Goal: Find specific page/section: Find specific page/section

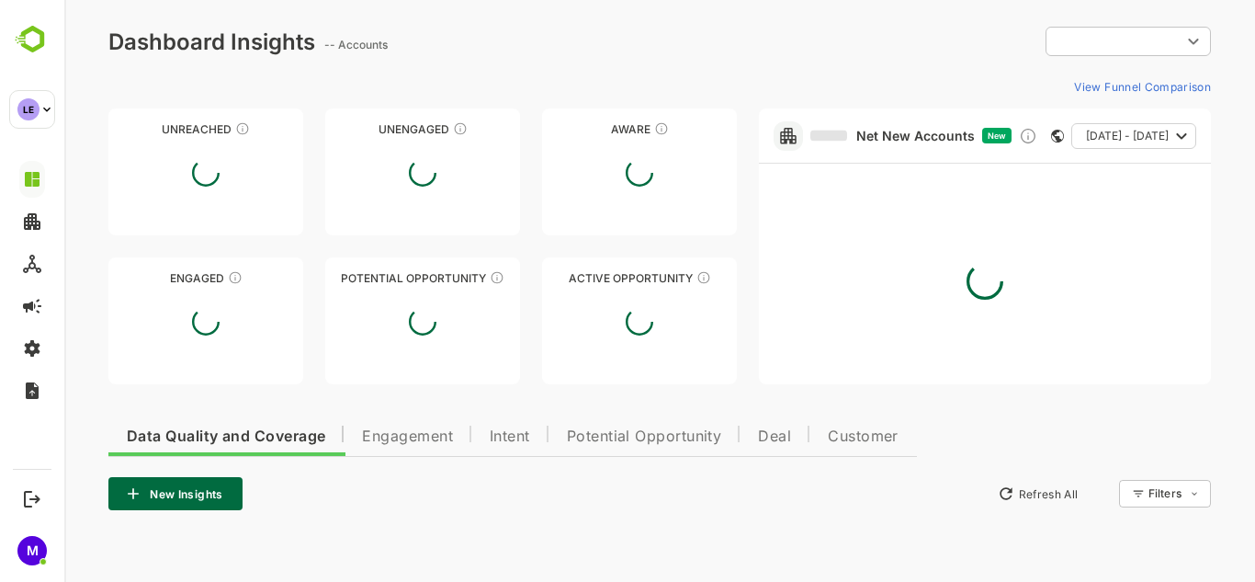
type input "**********"
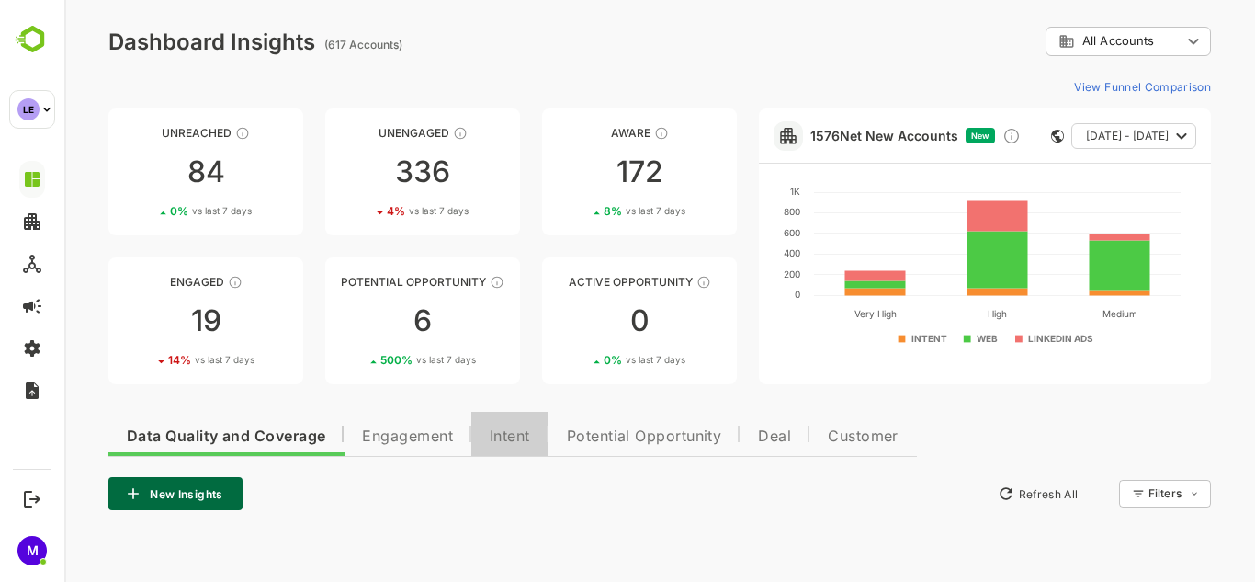
click at [528, 435] on span "Intent" at bounding box center [510, 436] width 40 height 15
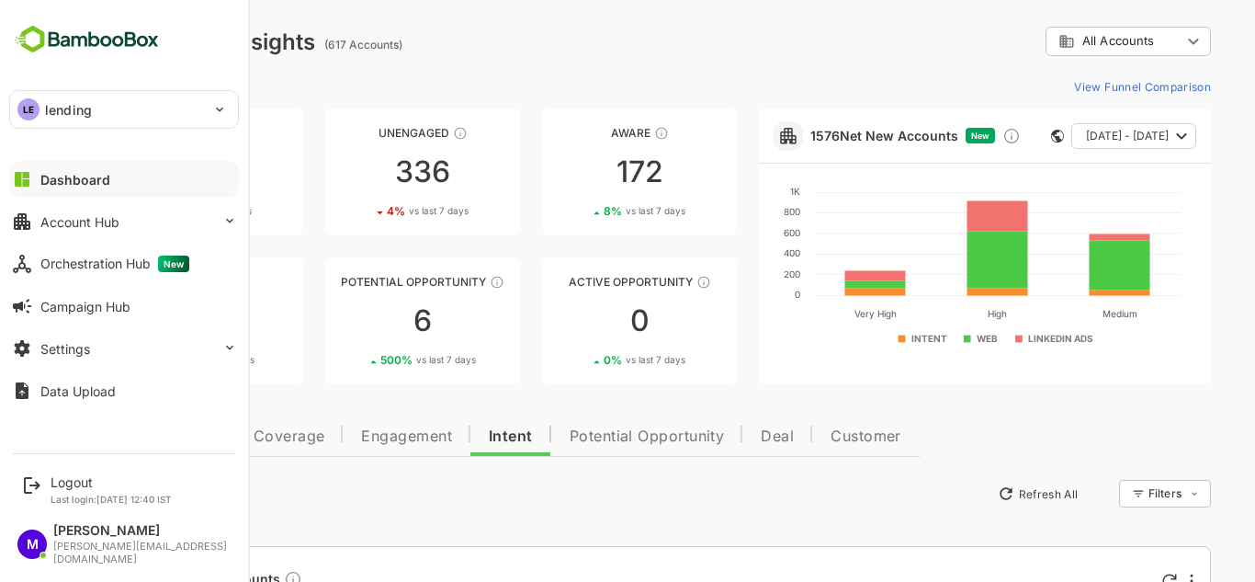
click at [117, 110] on div "LE lending" at bounding box center [113, 109] width 206 height 37
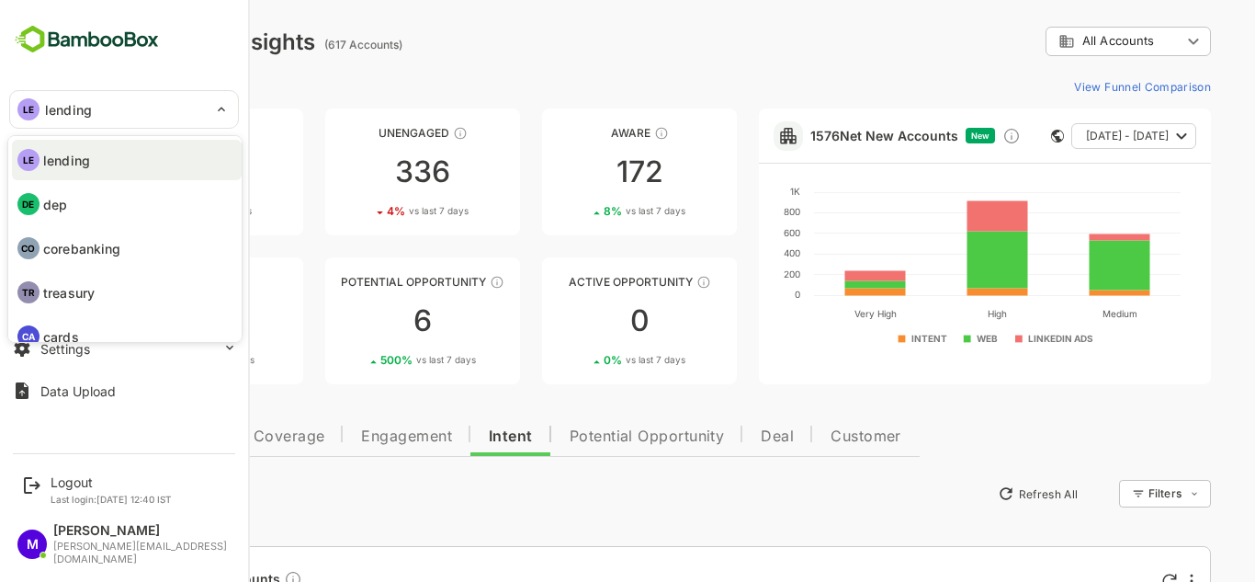
click at [276, 95] on div at bounding box center [627, 291] width 1255 height 582
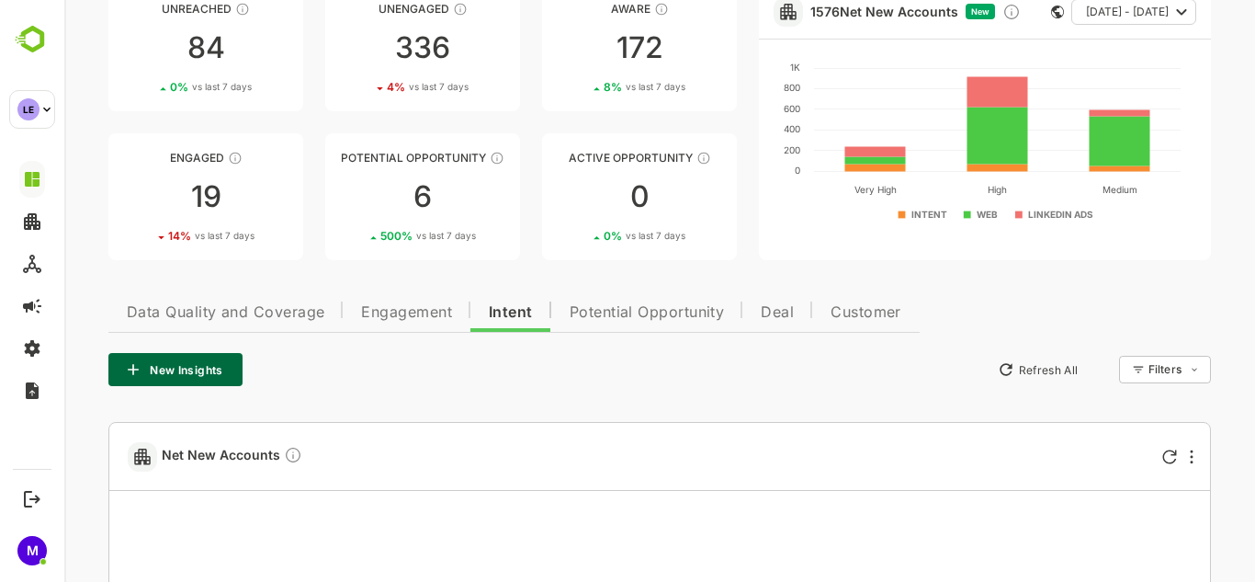
scroll to position [131, 0]
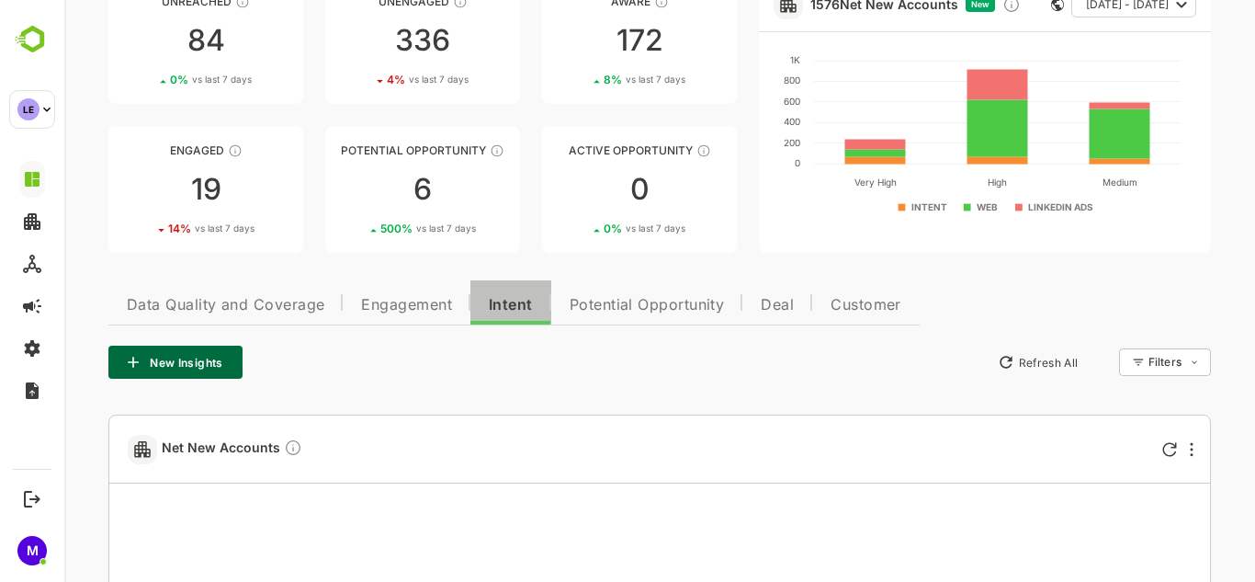
click at [515, 305] on span "Intent" at bounding box center [511, 305] width 44 height 15
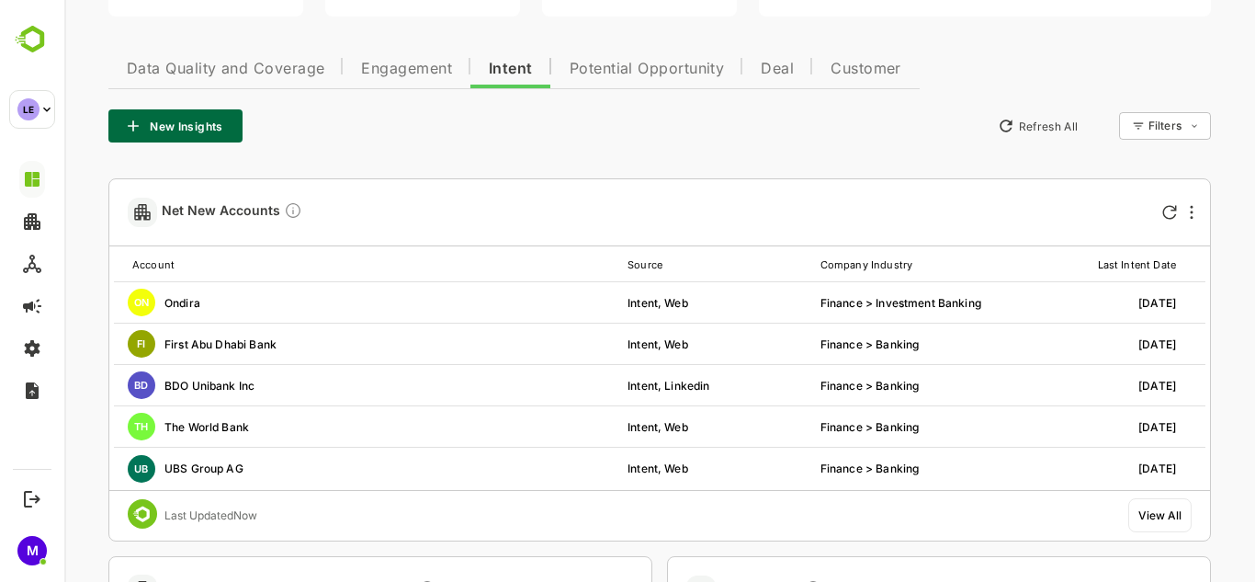
click at [1142, 517] on div "View All" at bounding box center [1160, 515] width 43 height 14
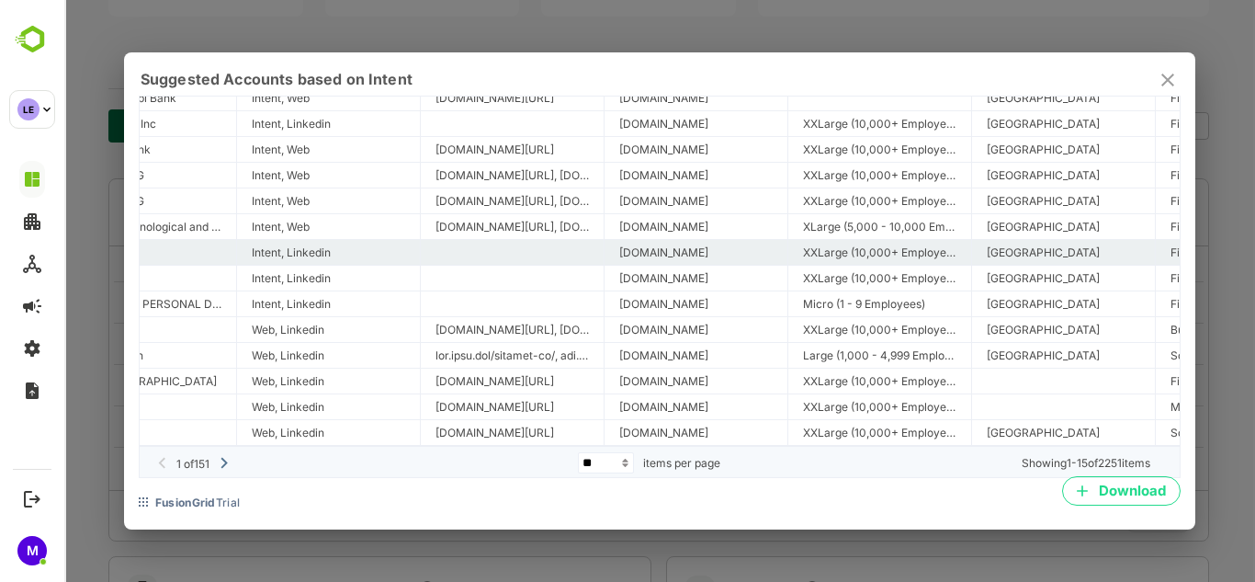
scroll to position [88, 87]
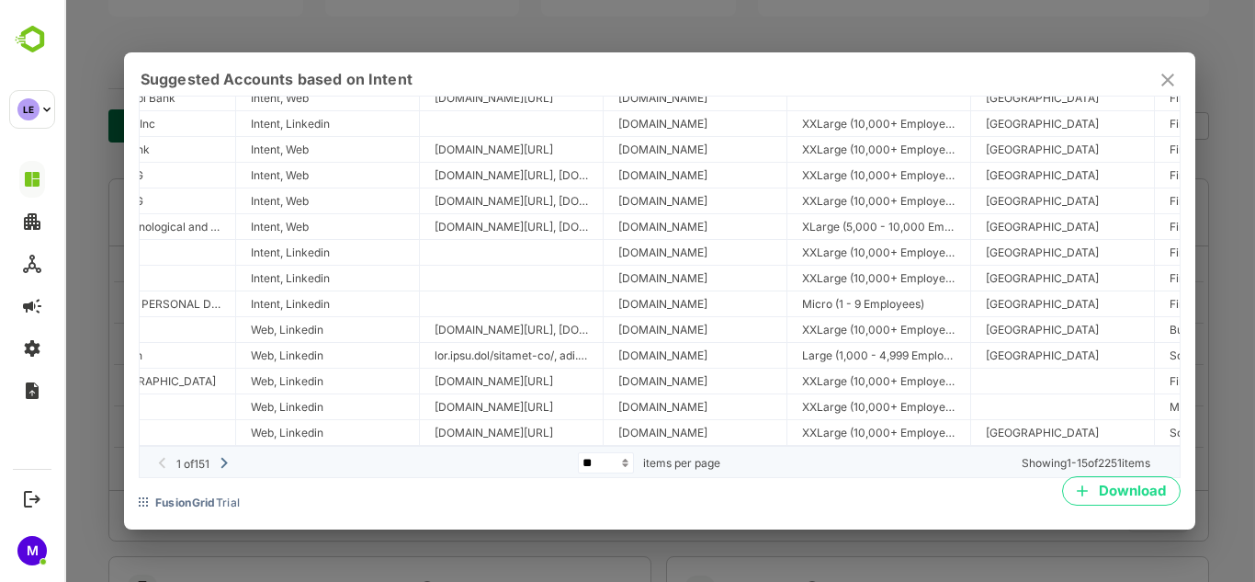
click at [1166, 80] on icon "close" at bounding box center [1168, 80] width 22 height 22
